Goal: Information Seeking & Learning: Learn about a topic

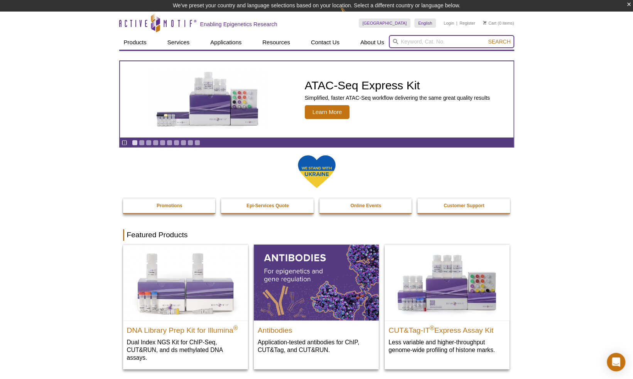
click at [426, 42] on input "search" at bounding box center [451, 41] width 125 height 13
paste input "31509"
type input "31509"
click at [485, 38] on button "Search" at bounding box center [498, 41] width 27 height 7
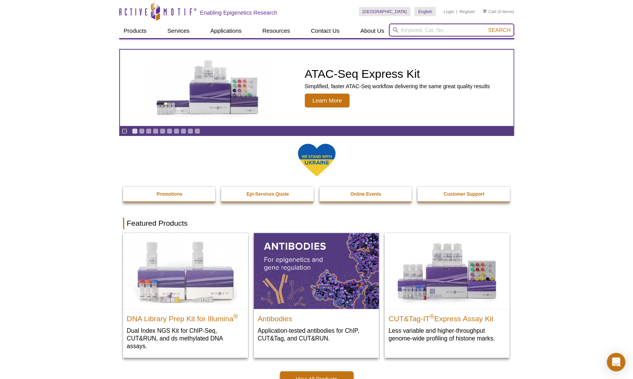
click at [407, 29] on input "search" at bounding box center [451, 30] width 125 height 13
type input "13100"
click at [485, 27] on button "Search" at bounding box center [498, 30] width 27 height 7
click at [501, 28] on span "Search" at bounding box center [499, 30] width 22 height 6
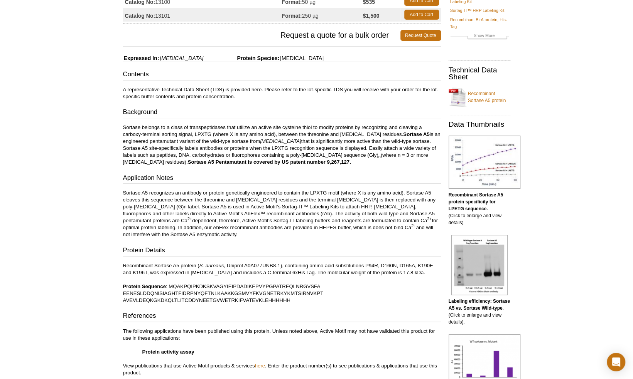
scroll to position [86, 0]
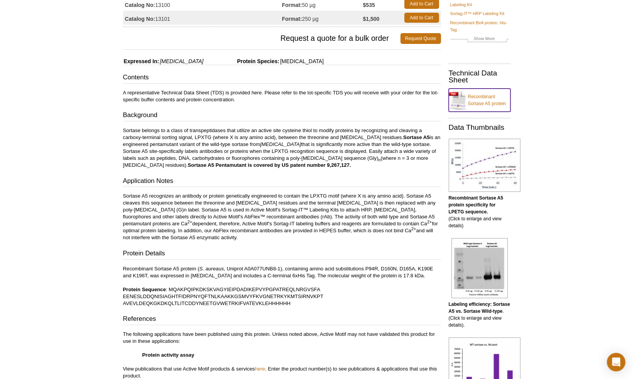
click at [481, 89] on link "Recombinant Sortase A5 protein" at bounding box center [479, 100] width 62 height 23
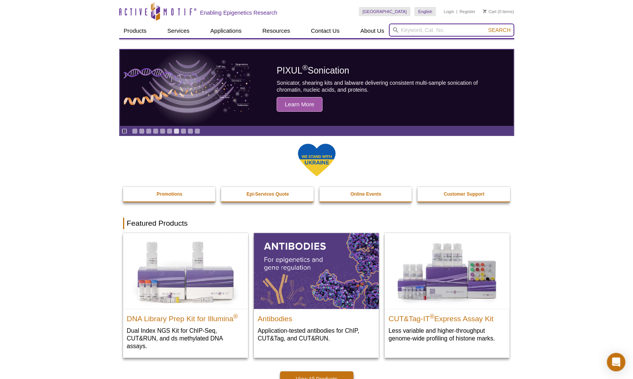
click at [408, 26] on input "search" at bounding box center [451, 30] width 125 height 13
paste input "31509"
type input "31509"
click at [485, 27] on button "Search" at bounding box center [498, 30] width 27 height 7
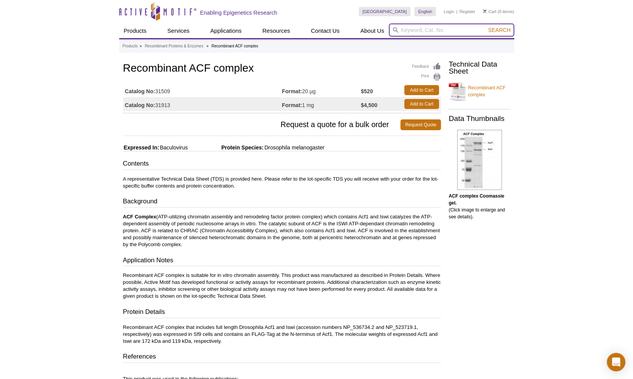
click at [431, 27] on input "search" at bounding box center [451, 30] width 125 height 13
paste input "histone chaperones"
type input "histone chaperones"
click at [485, 27] on button "Search" at bounding box center [498, 30] width 27 height 7
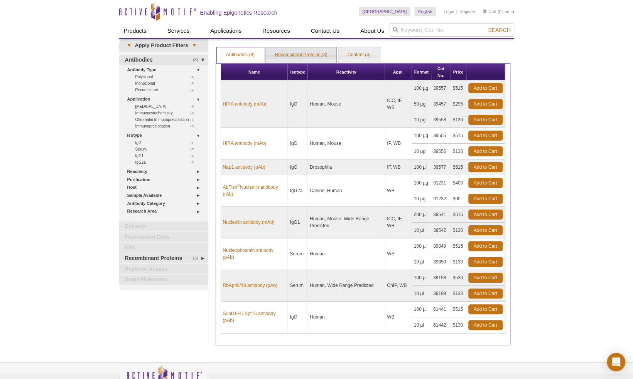
click at [303, 48] on link "Recombinant Proteins (3)" at bounding box center [300, 54] width 71 height 15
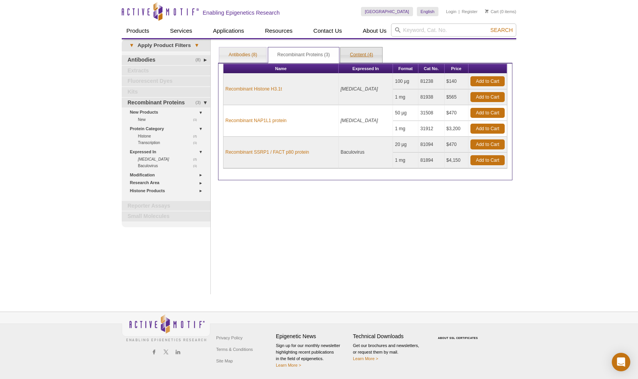
click at [366, 53] on link "Content (4)" at bounding box center [362, 54] width 42 height 15
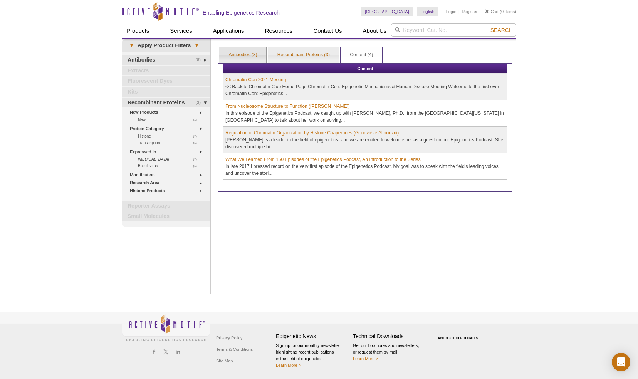
click at [237, 52] on link "Antibodies (8)" at bounding box center [242, 54] width 47 height 15
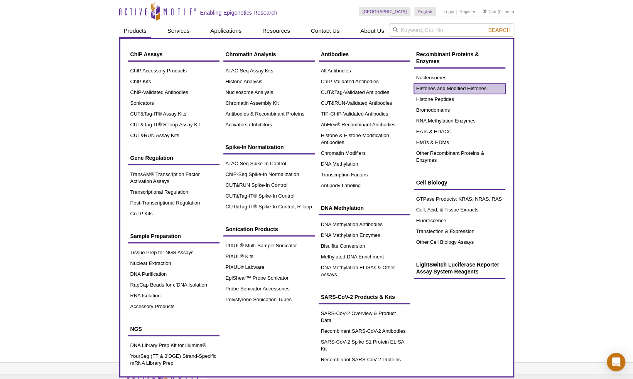
click at [437, 86] on link "Histones and Modified Histones" at bounding box center [459, 88] width 91 height 11
click at [466, 91] on link "Histones and Modified Histones" at bounding box center [459, 88] width 91 height 11
click at [457, 90] on link "Histones and Modified Histones" at bounding box center [459, 88] width 91 height 11
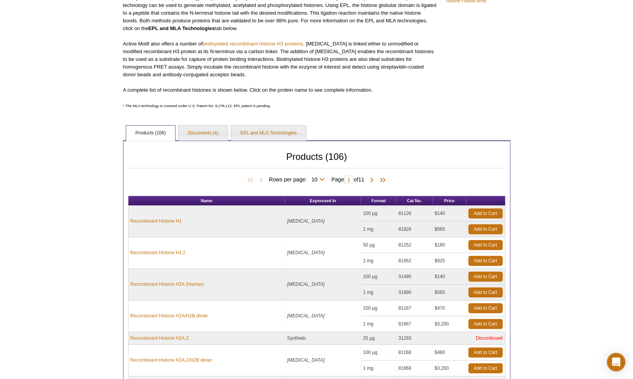
scroll to position [163, 0]
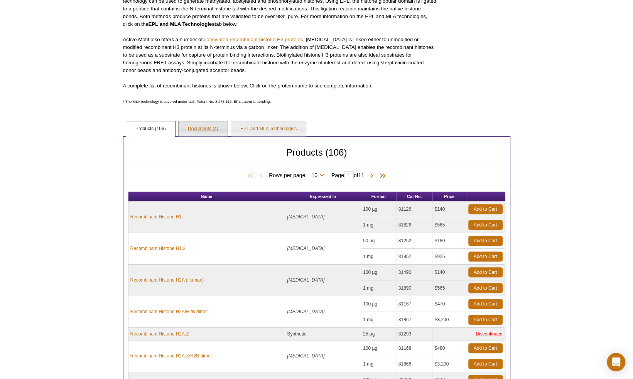
click at [201, 126] on link "Documents (4)" at bounding box center [202, 128] width 49 height 15
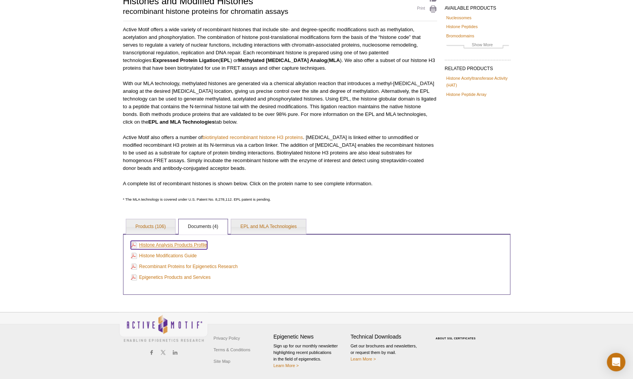
click at [164, 244] on link "Histone Analysis Products Profile" at bounding box center [169, 245] width 76 height 8
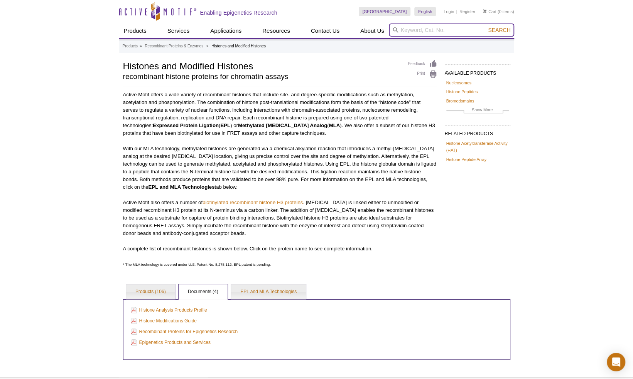
click at [418, 29] on input "search" at bounding box center [451, 30] width 125 height 13
click at [485, 27] on button "Search" at bounding box center [498, 30] width 27 height 7
click at [425, 44] on strong "histone chaperone" at bounding box center [413, 42] width 45 height 6
type input "histone chaperones"
click at [497, 32] on span "Search" at bounding box center [499, 30] width 22 height 6
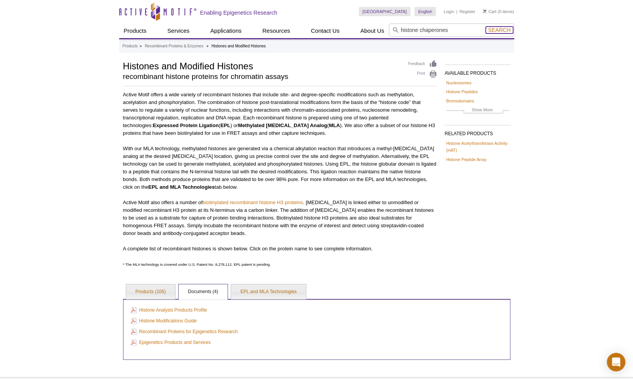
click at [503, 33] on button "Search" at bounding box center [498, 30] width 27 height 7
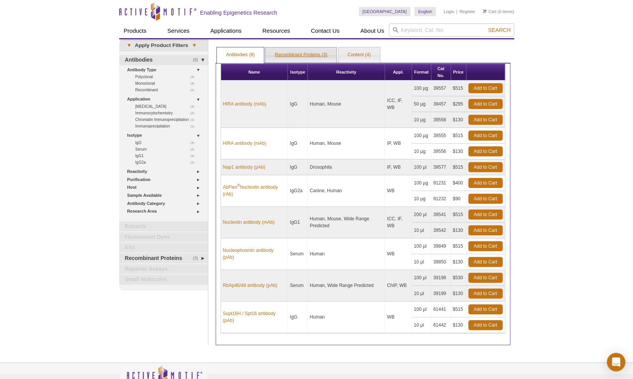
click at [307, 54] on link "Recombinant Proteins (3)" at bounding box center [300, 54] width 71 height 15
